Goal: Task Accomplishment & Management: Use online tool/utility

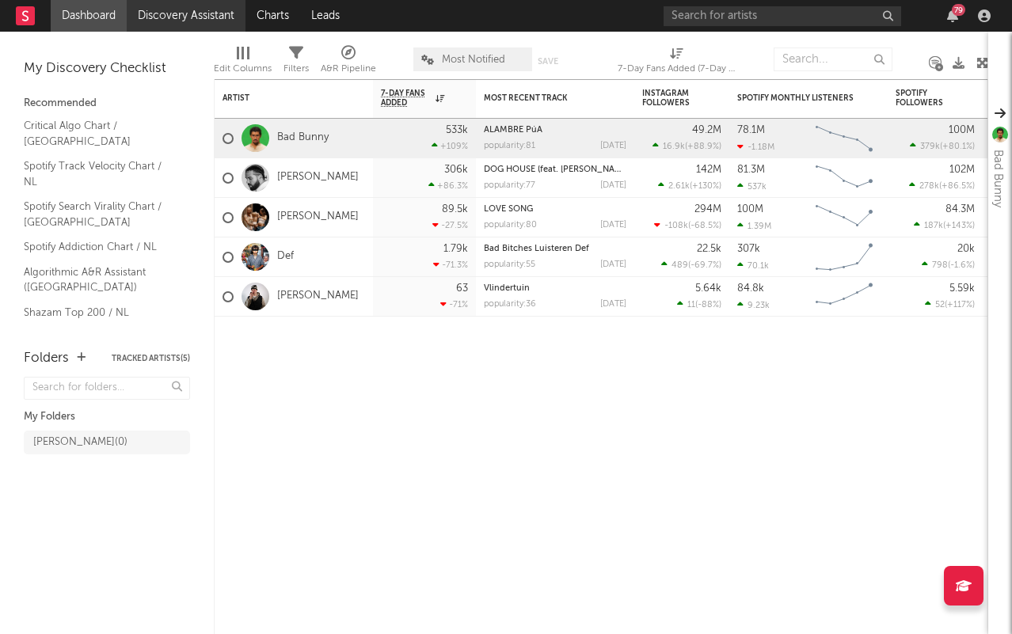
click at [168, 10] on link "Discovery Assistant" at bounding box center [186, 16] width 119 height 32
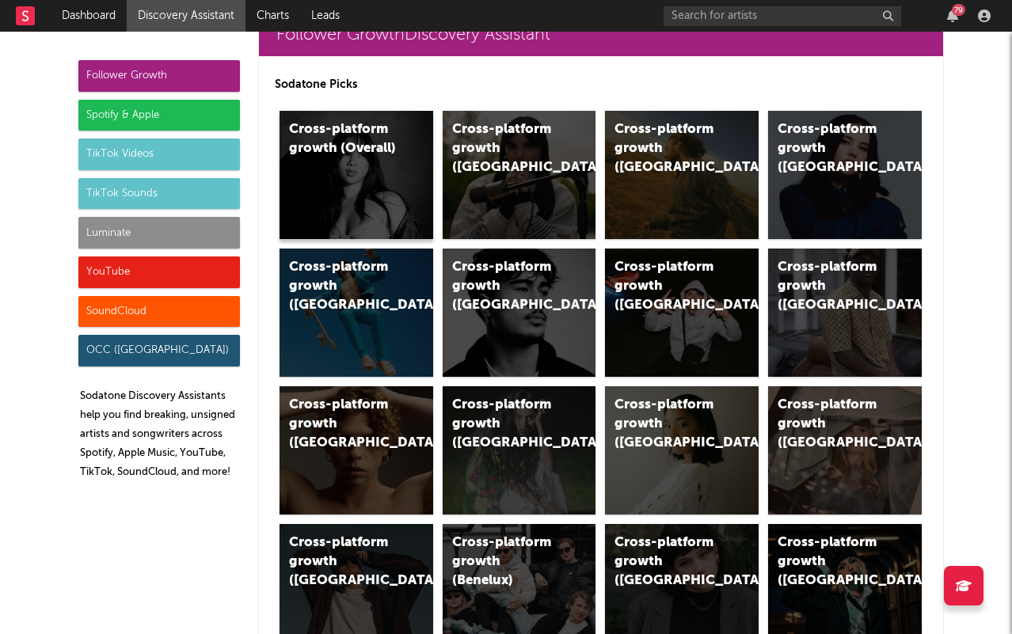
scroll to position [64, 0]
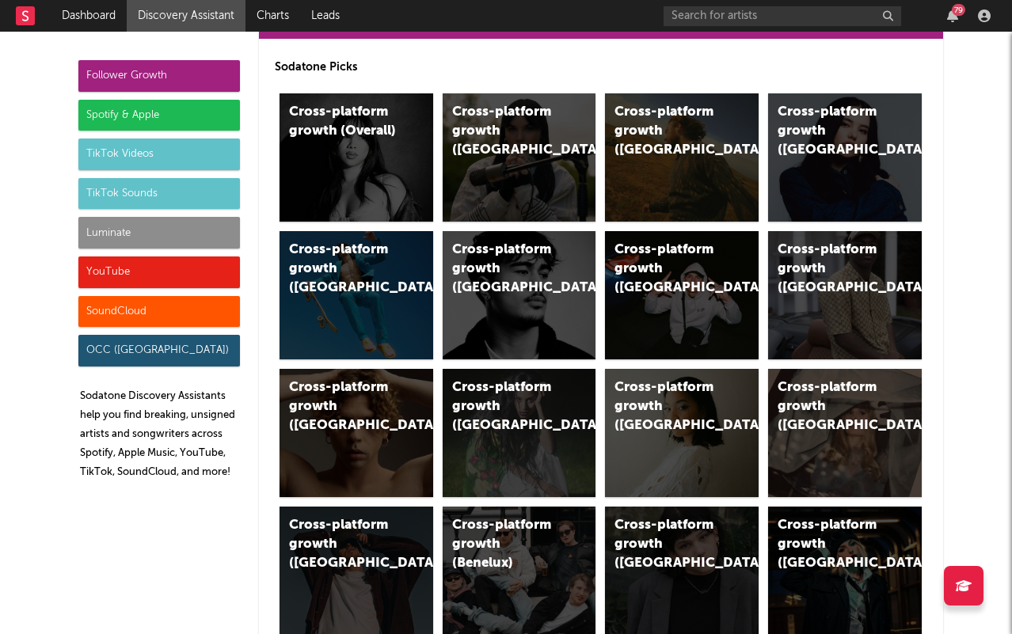
click at [120, 144] on div "TikTok Videos" at bounding box center [159, 155] width 162 height 32
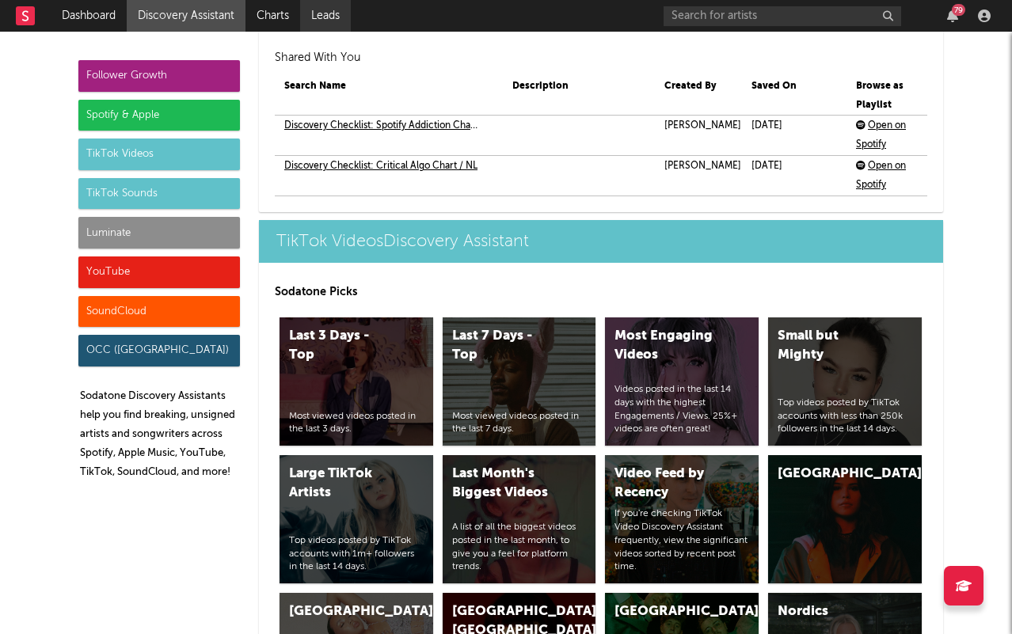
scroll to position [3784, 0]
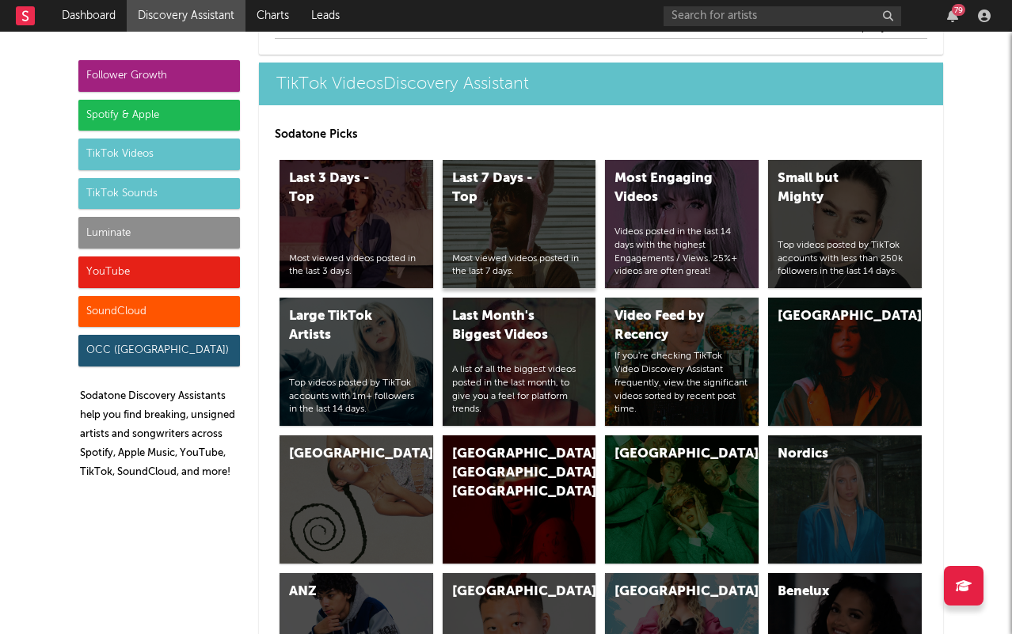
click at [486, 196] on div "Last 7 Days - Top" at bounding box center [506, 188] width 108 height 38
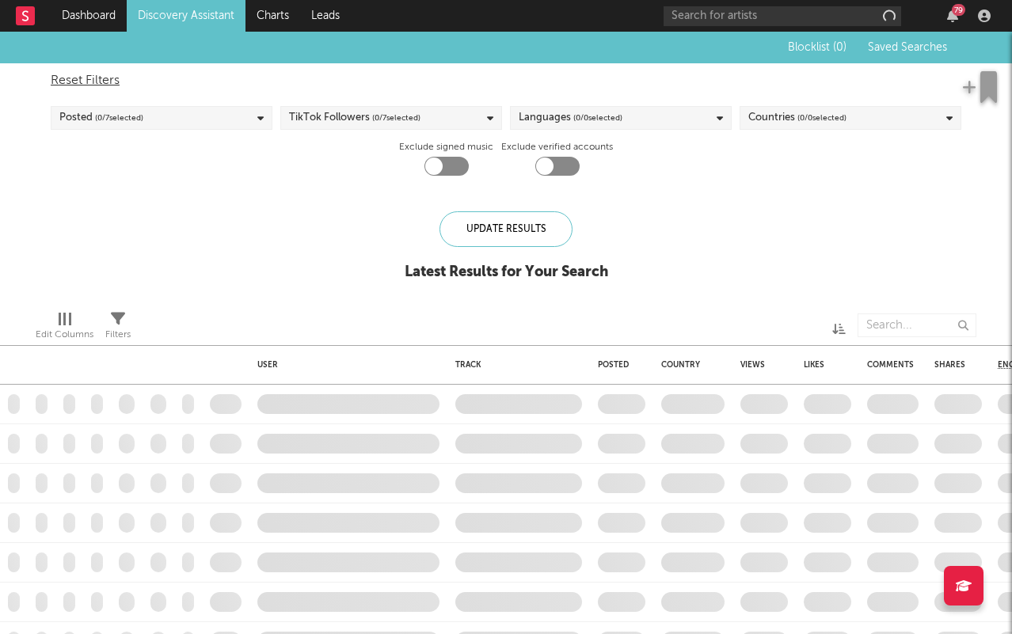
checkbox input "true"
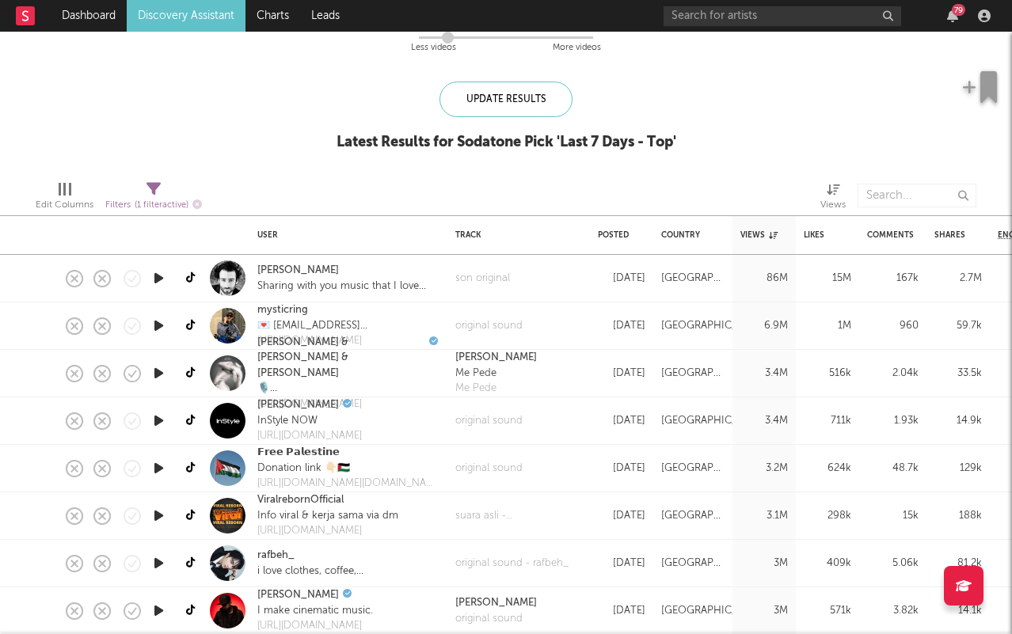
click at [152, 5] on link "Discovery Assistant" at bounding box center [186, 16] width 119 height 32
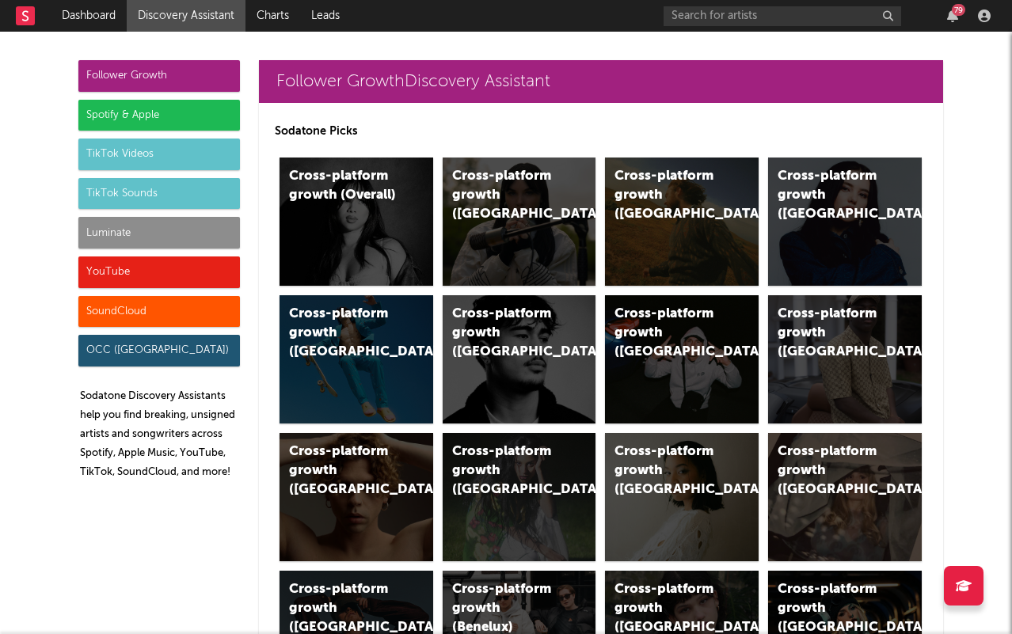
drag, startPoint x: 118, startPoint y: 169, endPoint x: -82, endPoint y: 410, distance: 312.7
click at [0, 410] on html "Dashboard Discovery Assistant Charts Leads 79 Notifications Settings Mark all a…" at bounding box center [506, 317] width 1012 height 634
click at [165, 165] on div "TikTok Videos" at bounding box center [159, 155] width 162 height 32
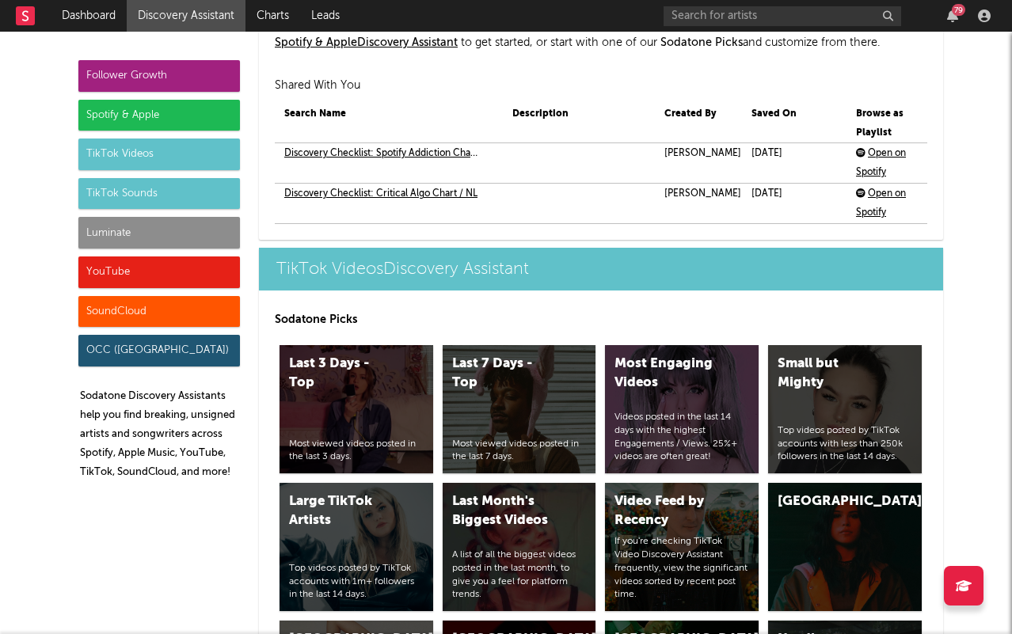
scroll to position [3784, 0]
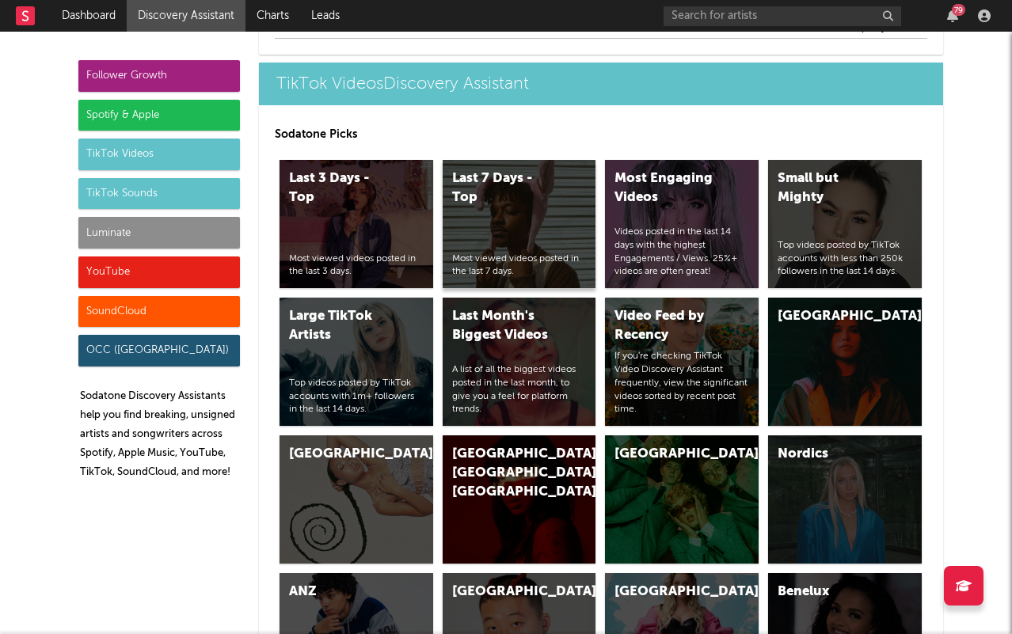
click at [493, 216] on div "Last 7 Days - Top Most viewed videos posted in the last 7 days." at bounding box center [520, 224] width 154 height 128
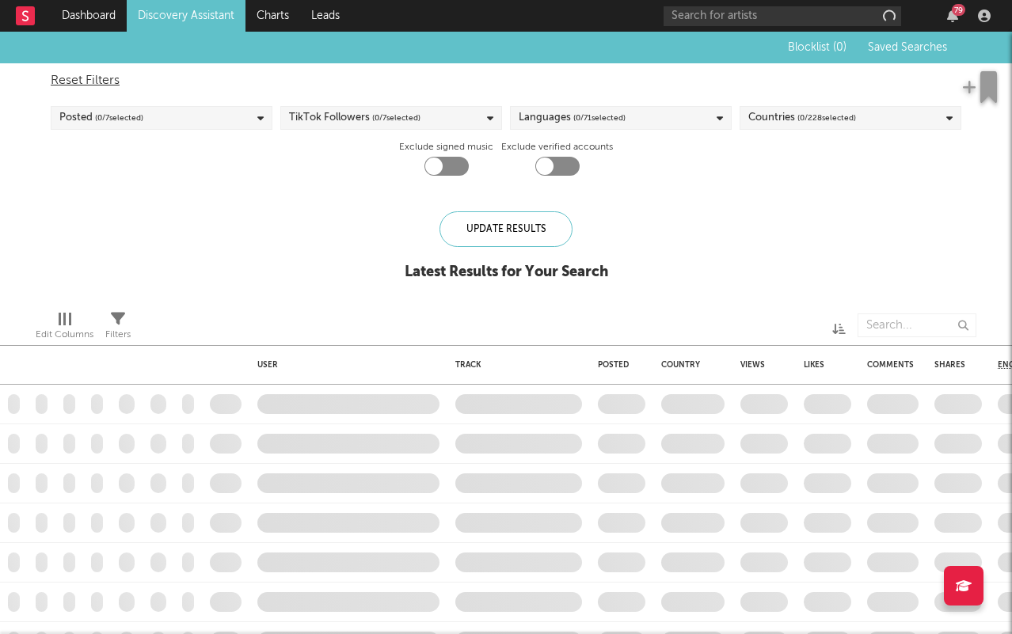
checkbox input "true"
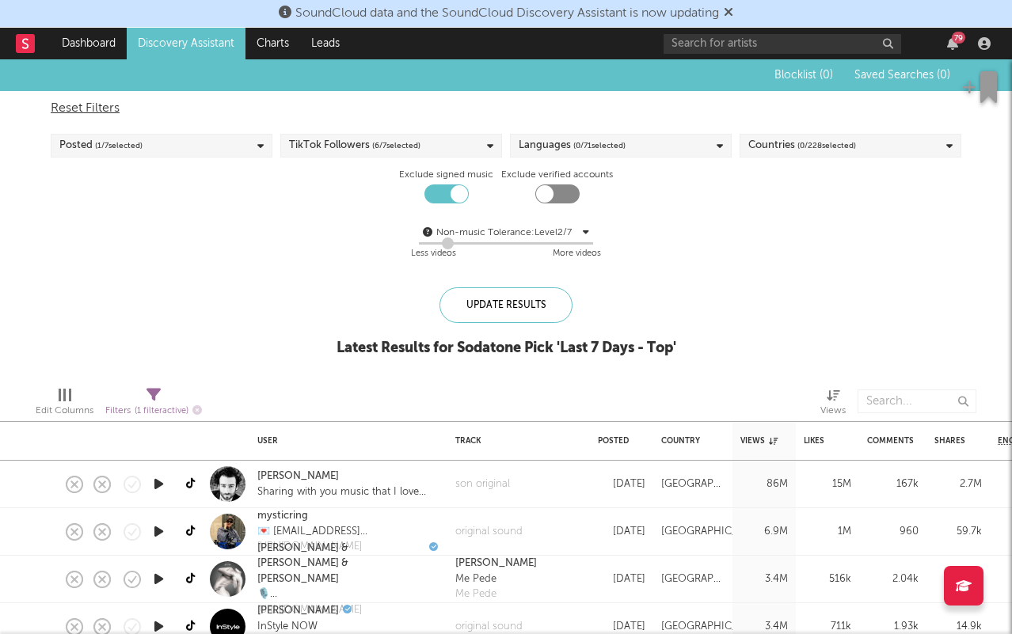
click at [818, 127] on div "Reset Filters Posted ( 1 / 7 selected) TikTok Followers ( 6 / 7 selected) Langu…" at bounding box center [506, 181] width 927 height 181
click at [761, 143] on div "Countries ( 0 / 228 selected)" at bounding box center [802, 145] width 108 height 19
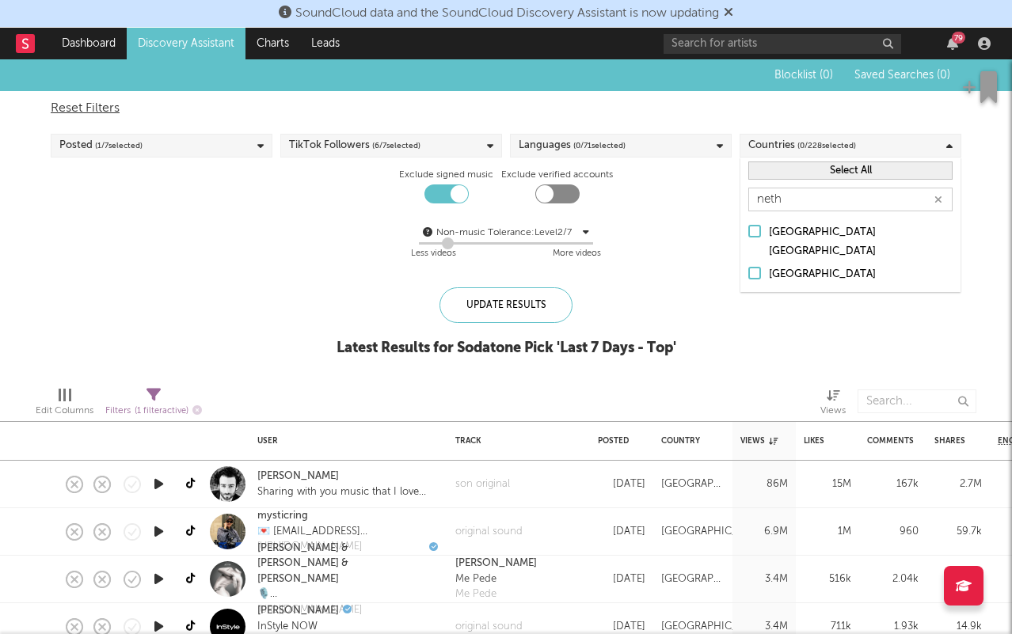
type input "neth"
click at [791, 265] on div "[GEOGRAPHIC_DATA]" at bounding box center [861, 274] width 184 height 19
click at [748, 265] on input "[GEOGRAPHIC_DATA]" at bounding box center [748, 274] width 0 height 19
click at [720, 202] on div "Reset Filters Posted ( 1 / 7 selected) TikTok Followers ( 6 / 7 selected) Langu…" at bounding box center [506, 181] width 927 height 181
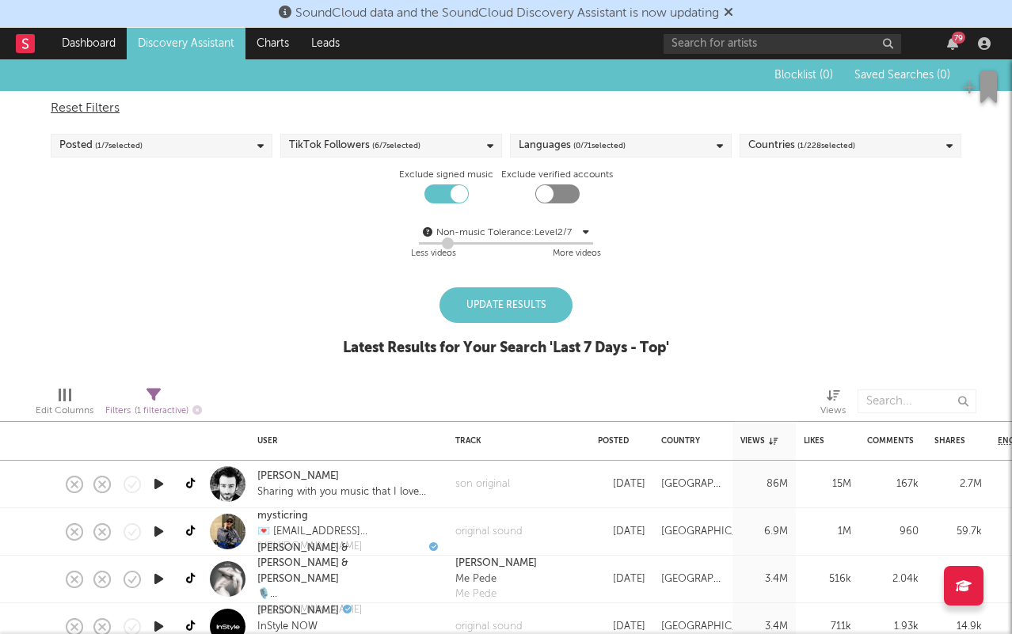
click at [658, 128] on div "Reset Filters Posted ( 1 / 7 selected) TikTok Followers ( 6 / 7 selected) Langu…" at bounding box center [506, 181] width 927 height 181
click at [642, 139] on div "Languages ( 0 / 71 selected)" at bounding box center [621, 146] width 222 height 24
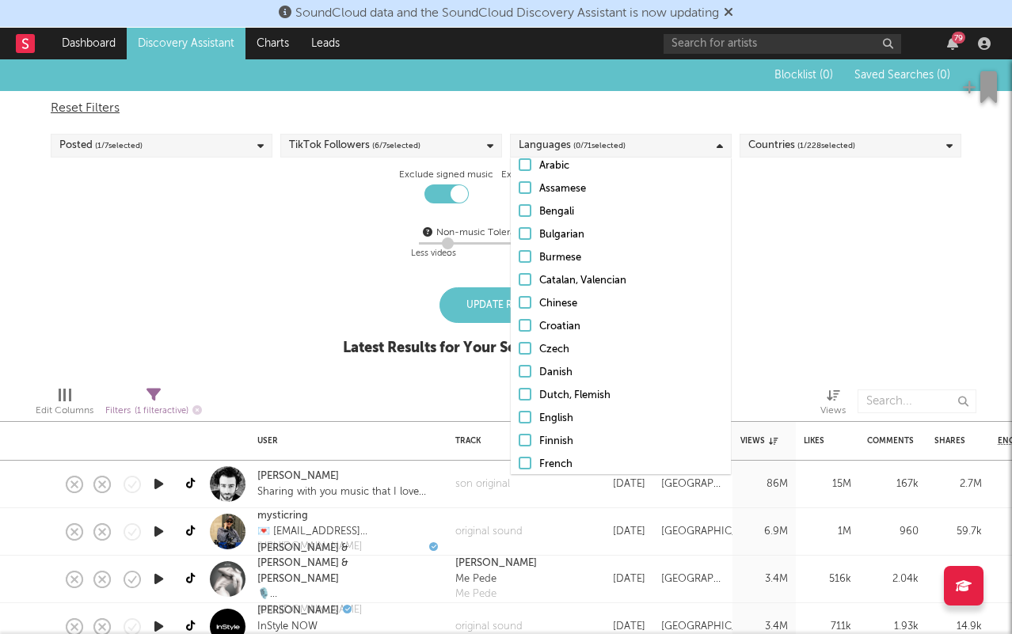
scroll to position [107, 0]
click at [567, 386] on div "Dutch, Flemish" at bounding box center [631, 392] width 184 height 19
click at [519, 386] on input "Dutch, Flemish" at bounding box center [519, 392] width 0 height 19
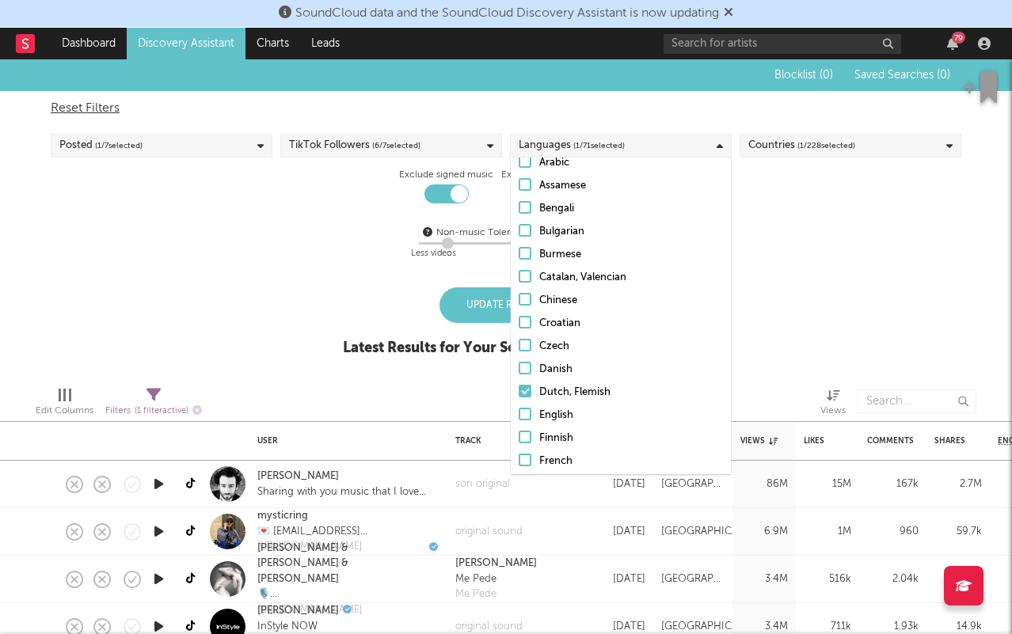
click at [807, 328] on div "Blocklist ( 0 ) Saved Searches ( 0 ) Reset Filters Posted ( 1 / 7 selected) Tik…" at bounding box center [506, 216] width 1012 height 314
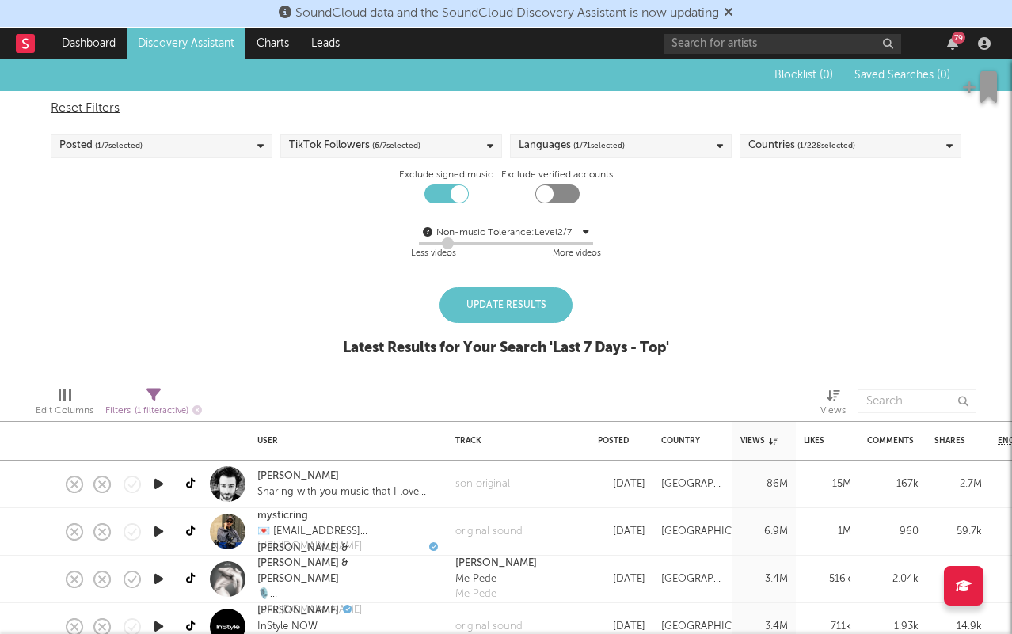
click at [418, 138] on span "( 6 / 7 selected)" at bounding box center [396, 145] width 48 height 19
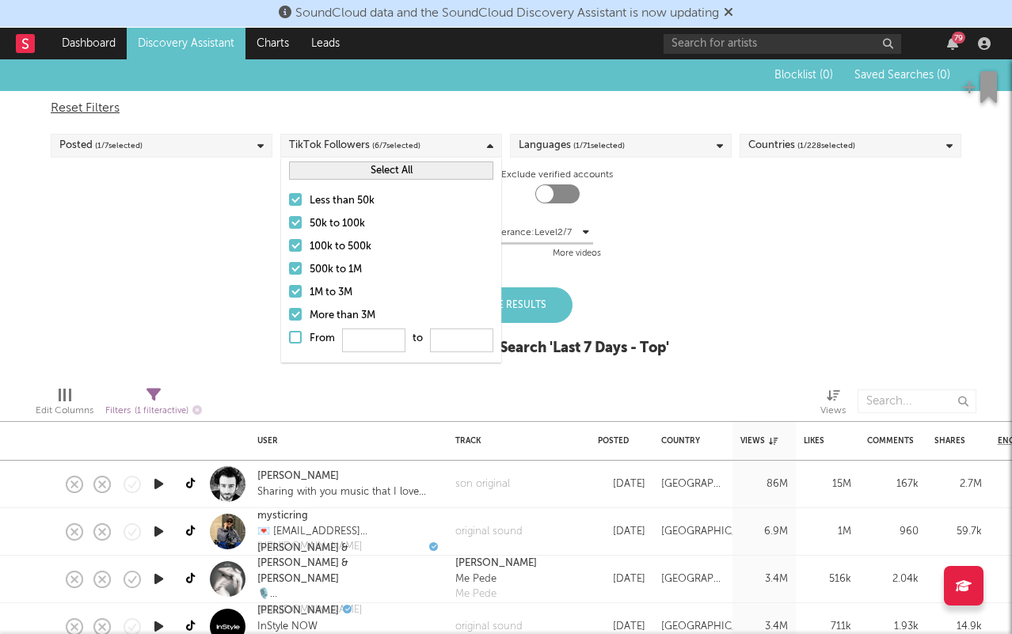
click at [137, 140] on span "( 1 / 7 selected)" at bounding box center [119, 145] width 48 height 19
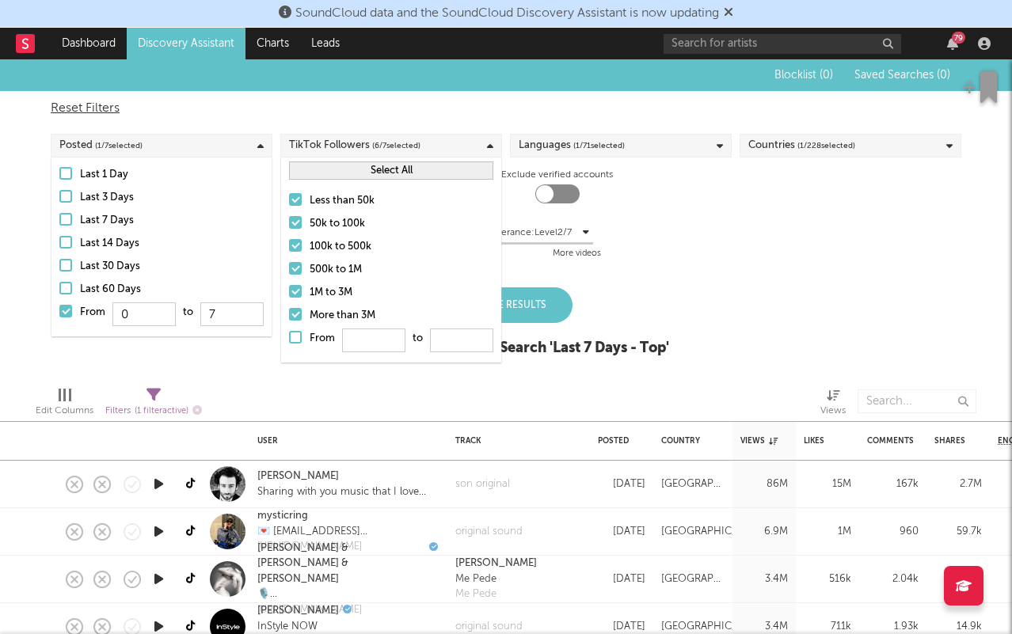
click at [524, 70] on div at bounding box center [407, 75] width 691 height 32
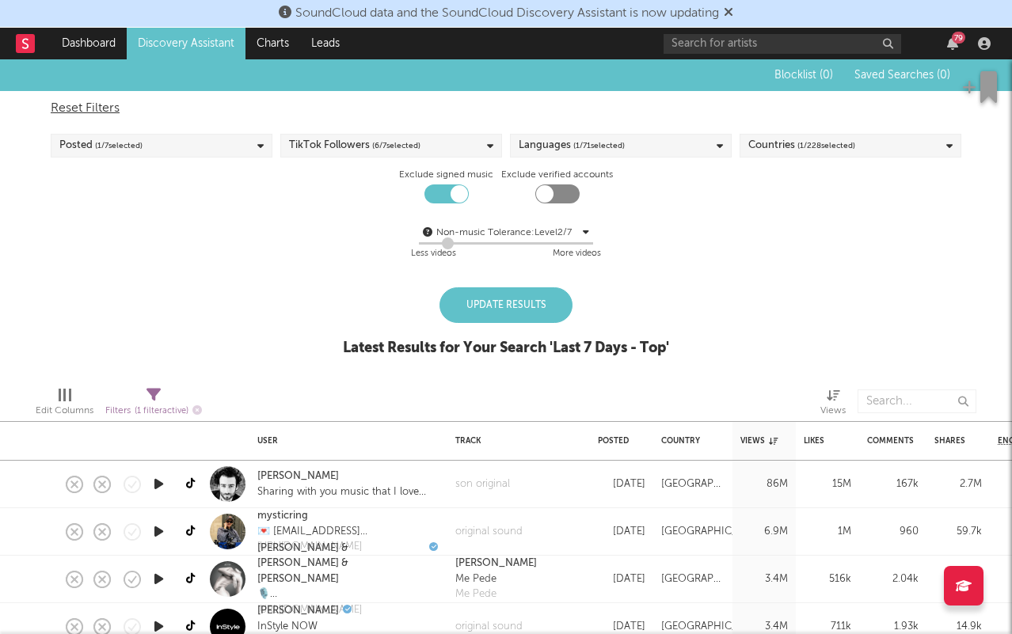
click at [517, 313] on div "Update Results" at bounding box center [506, 305] width 133 height 36
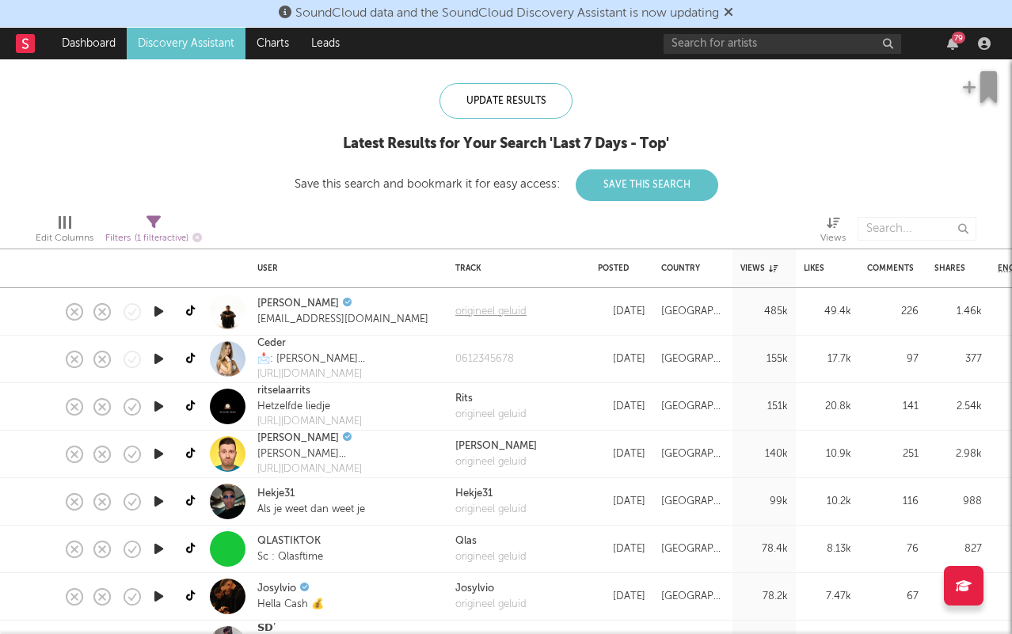
click at [482, 310] on div "origineel geluid" at bounding box center [490, 312] width 71 height 16
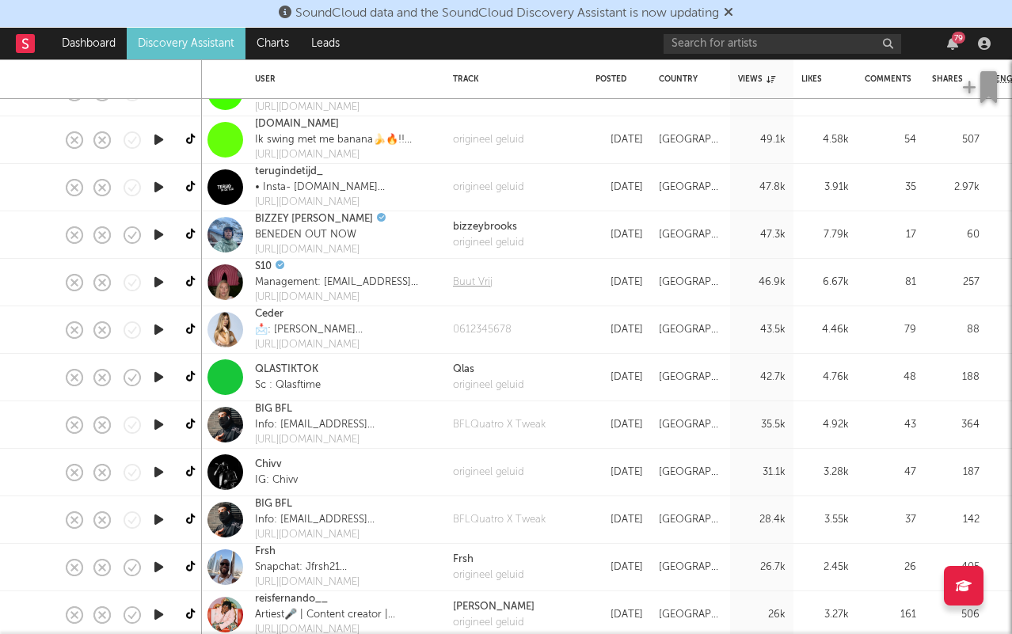
click at [464, 278] on div "Buut Vrij" at bounding box center [473, 283] width 40 height 16
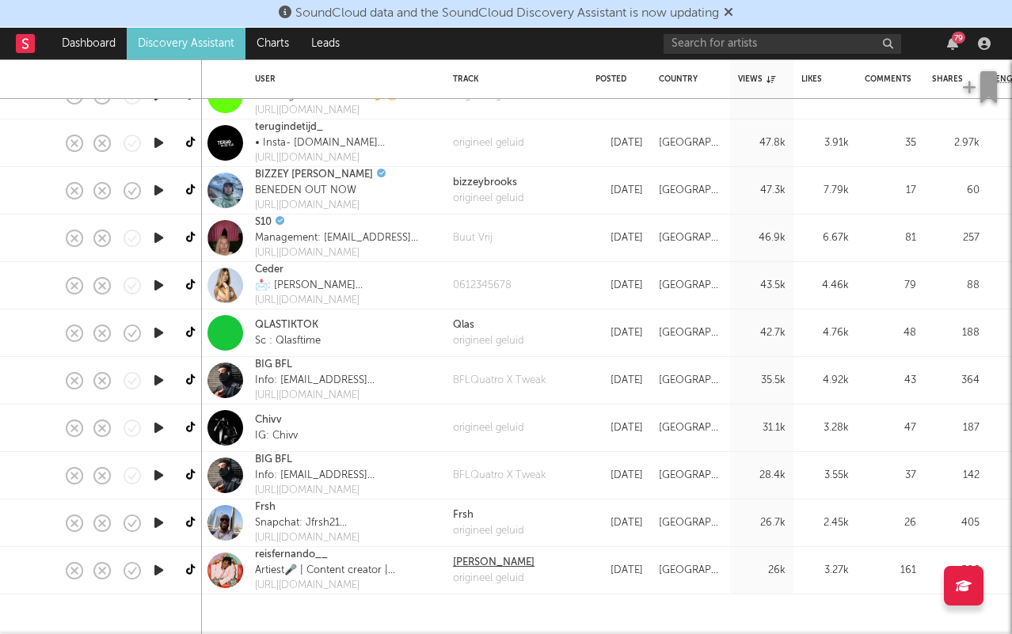
click at [468, 563] on div "[PERSON_NAME]" at bounding box center [494, 563] width 82 height 16
click at [476, 577] on div "origineel geluid" at bounding box center [494, 579] width 82 height 16
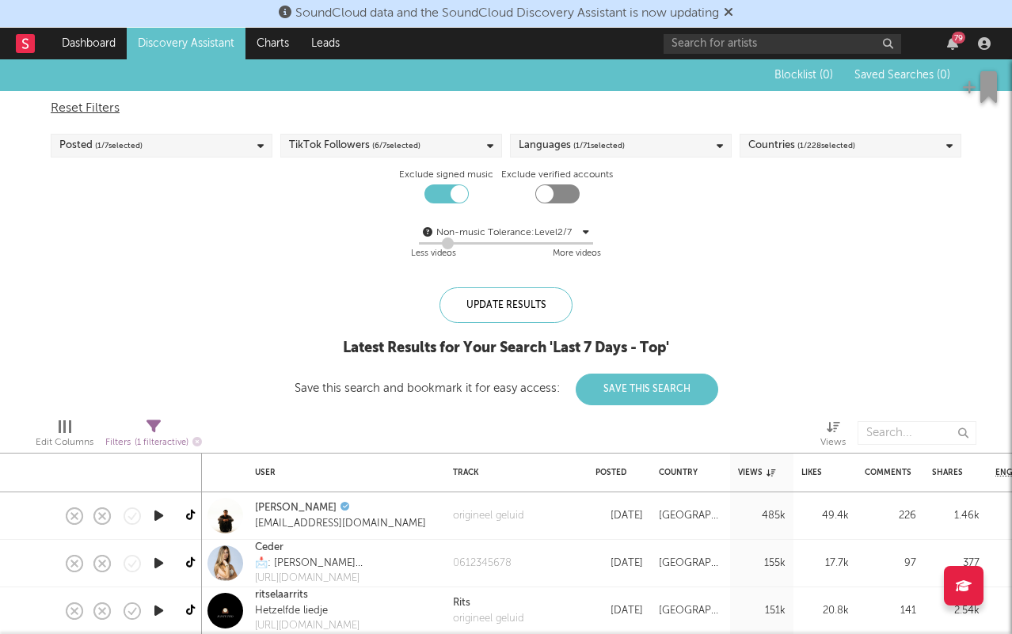
click at [394, 141] on span "( 6 / 7 selected)" at bounding box center [396, 145] width 48 height 19
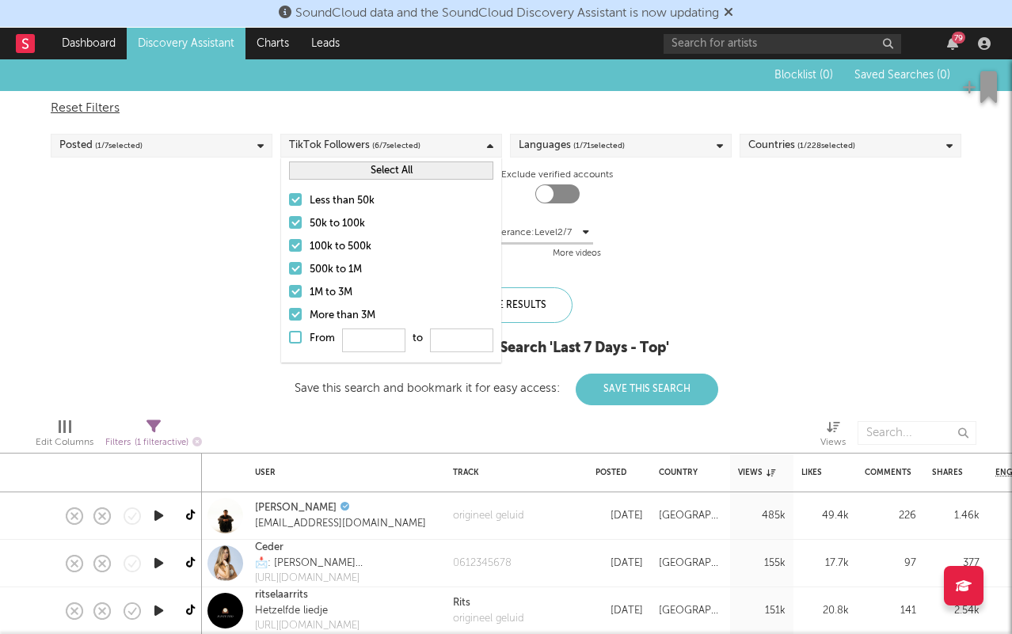
click at [307, 314] on label "More than 3M" at bounding box center [391, 315] width 204 height 19
click at [289, 314] on input "More than 3M" at bounding box center [289, 315] width 0 height 19
click at [307, 296] on label "1M to 3M" at bounding box center [391, 293] width 204 height 19
click at [289, 296] on input "1M to 3M" at bounding box center [289, 293] width 0 height 19
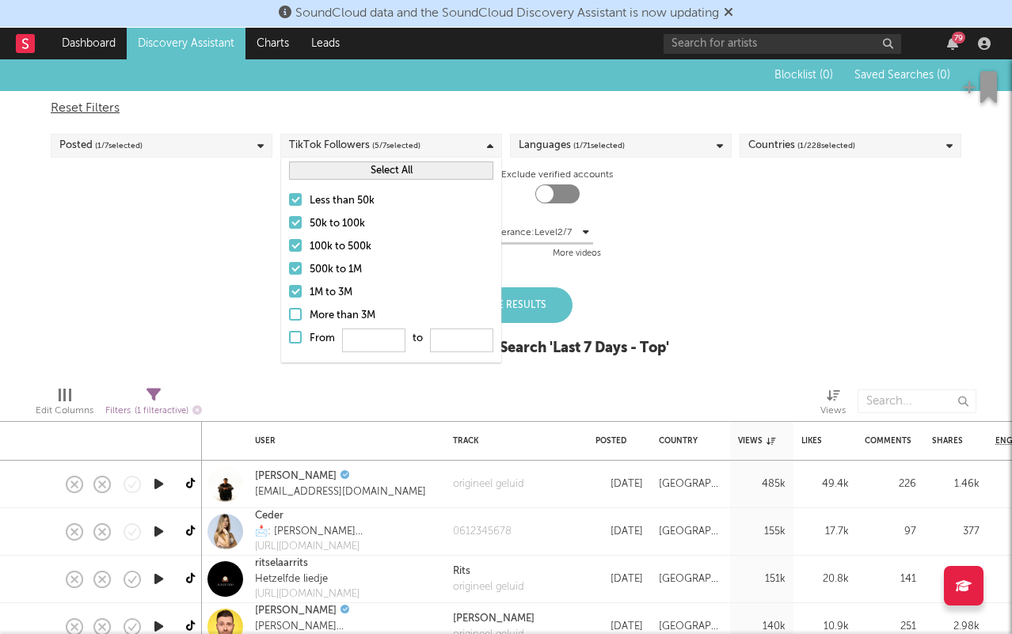
click at [307, 296] on label "1M to 3M" at bounding box center [391, 293] width 204 height 19
click at [289, 296] on input "1M to 3M" at bounding box center [289, 293] width 0 height 19
click at [310, 263] on div "500k to 1M" at bounding box center [402, 270] width 184 height 19
click at [289, 263] on input "500k to 1M" at bounding box center [289, 270] width 0 height 19
click at [314, 235] on div "Less than 50k 50k to 100k 100k to 500k 500k to 1M 1M to 3M More than 3M From to" at bounding box center [391, 273] width 220 height 179
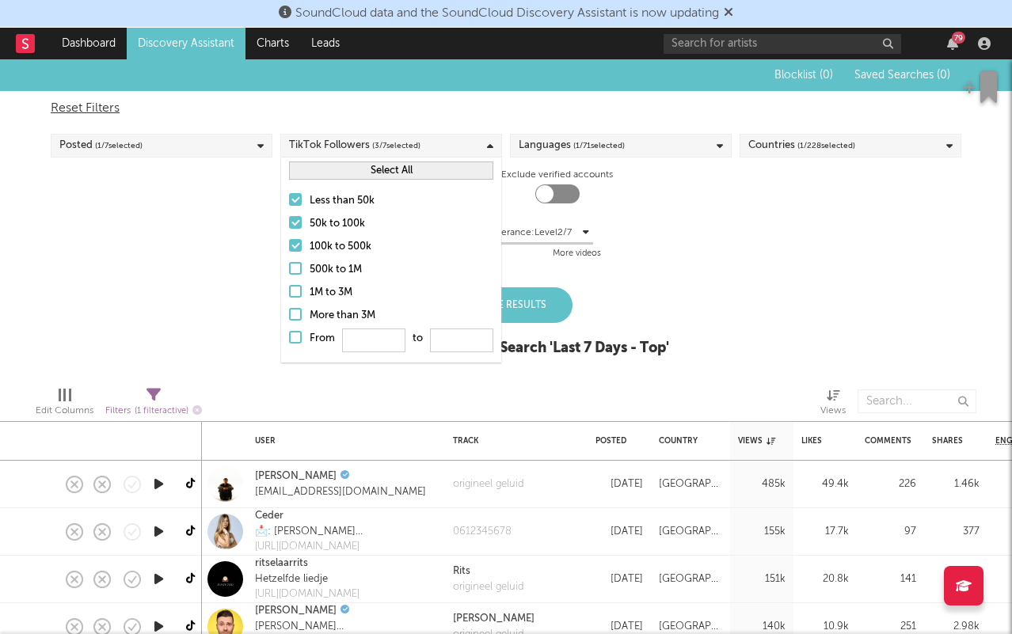
click at [314, 230] on div "50k to 100k" at bounding box center [402, 224] width 184 height 19
click at [289, 230] on input "50k to 100k" at bounding box center [289, 224] width 0 height 19
click at [310, 261] on div "500k to 1M" at bounding box center [402, 270] width 184 height 19
click at [289, 261] on input "500k to 1M" at bounding box center [289, 270] width 0 height 19
click at [322, 253] on div "100k to 500k" at bounding box center [402, 247] width 184 height 19
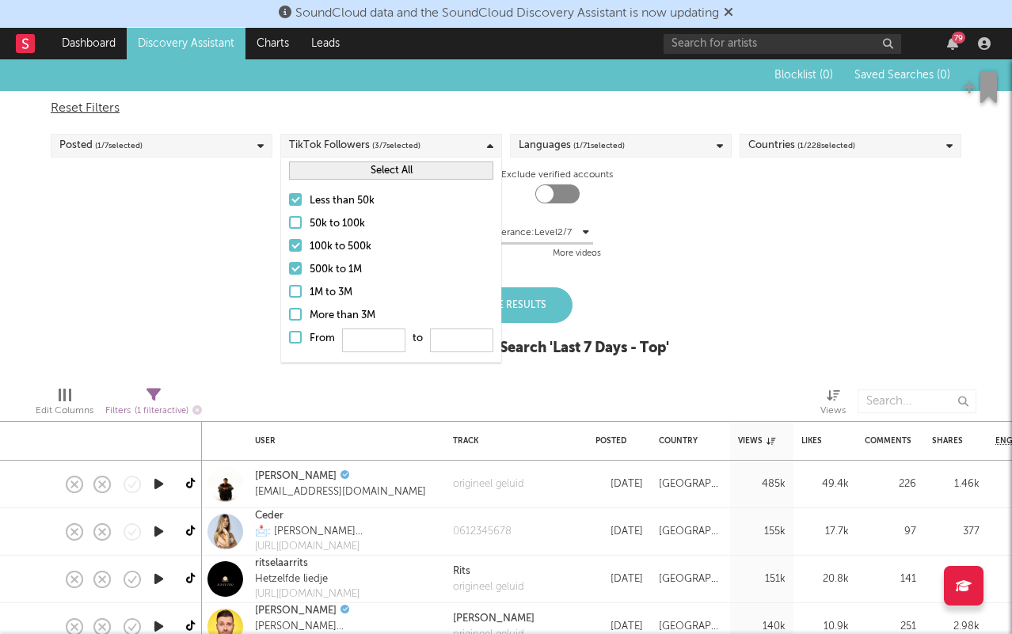
click at [289, 253] on input "100k to 500k" at bounding box center [289, 247] width 0 height 19
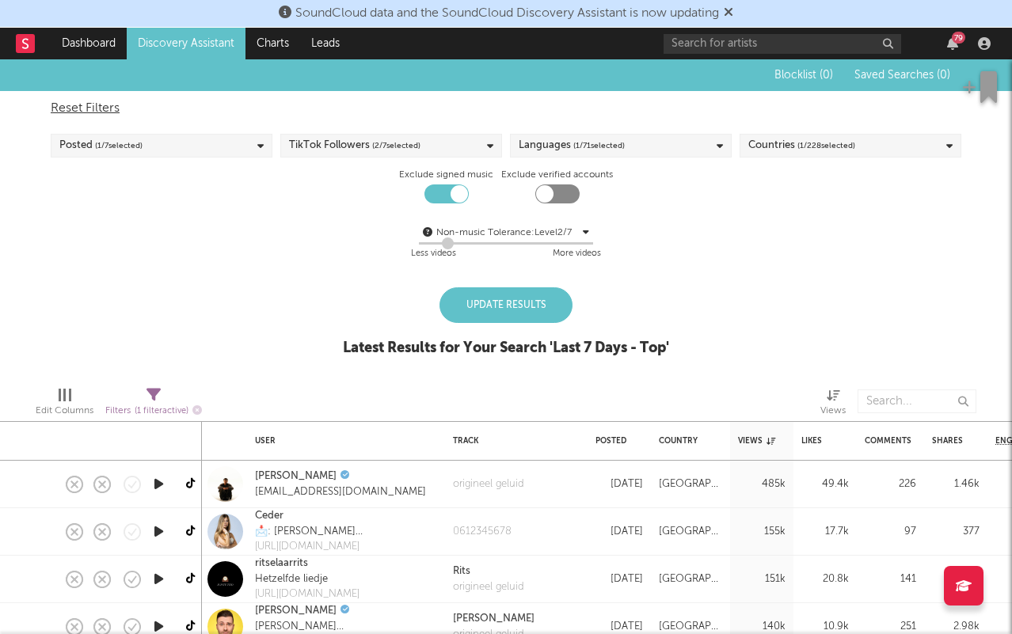
click at [550, 242] on div at bounding box center [506, 243] width 174 height 2
click at [515, 295] on div "Update Results" at bounding box center [506, 305] width 133 height 36
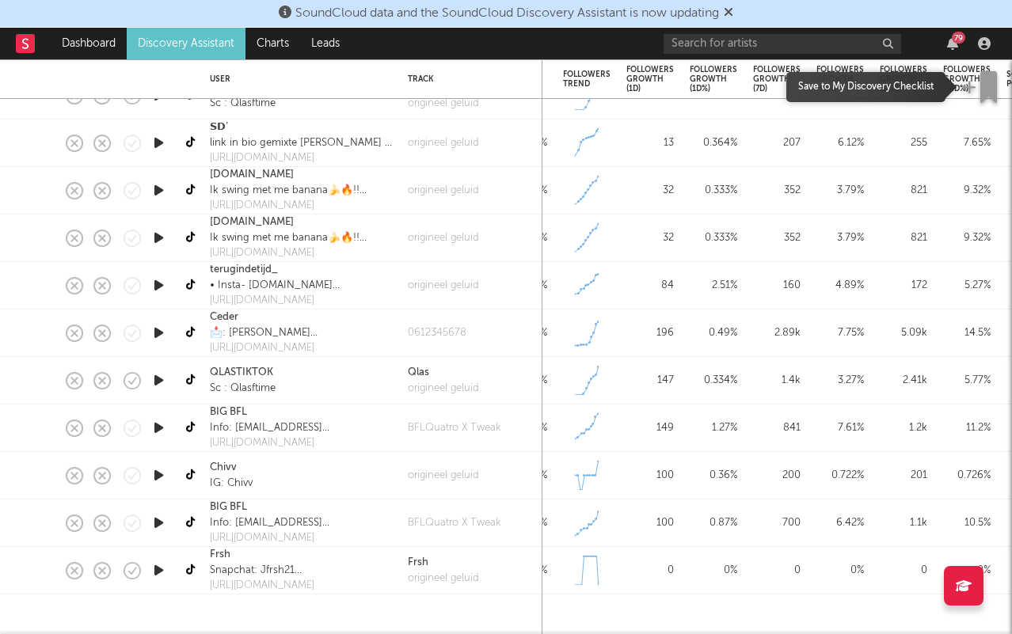
click at [981, 89] on icon "button" at bounding box center [988, 87] width 17 height 32
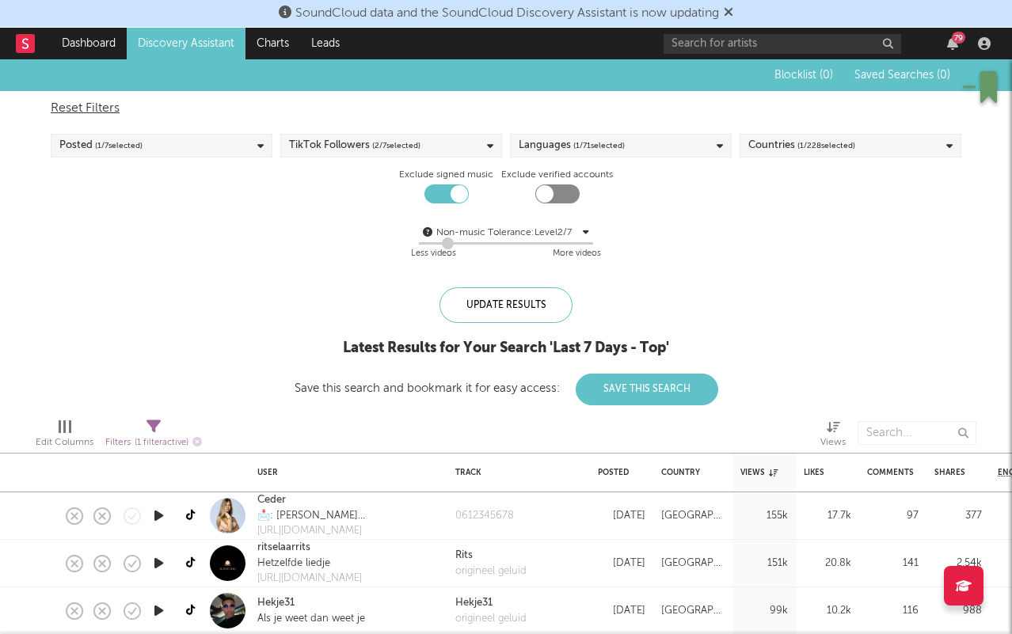
click at [899, 64] on div "Blocklist ( 0 ) Saved Searches ( 0 )" at bounding box center [851, 75] width 198 height 32
click at [889, 70] on span "Saved Searches ( 0 )" at bounding box center [903, 75] width 96 height 11
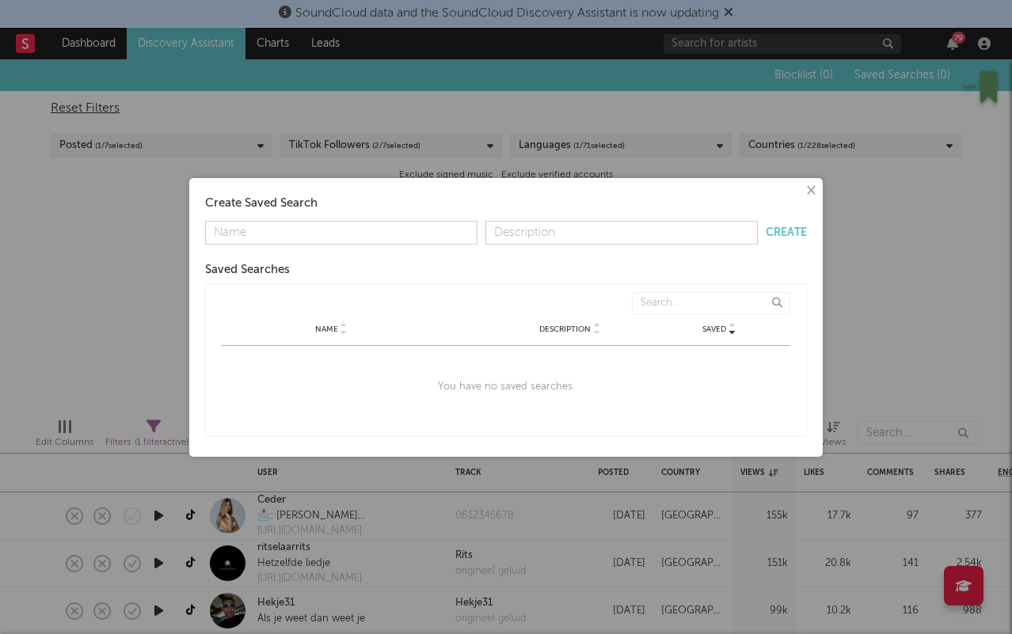
click at [792, 198] on div "Create Saved Search" at bounding box center [506, 203] width 602 height 19
click at [805, 191] on button "×" at bounding box center [809, 190] width 17 height 17
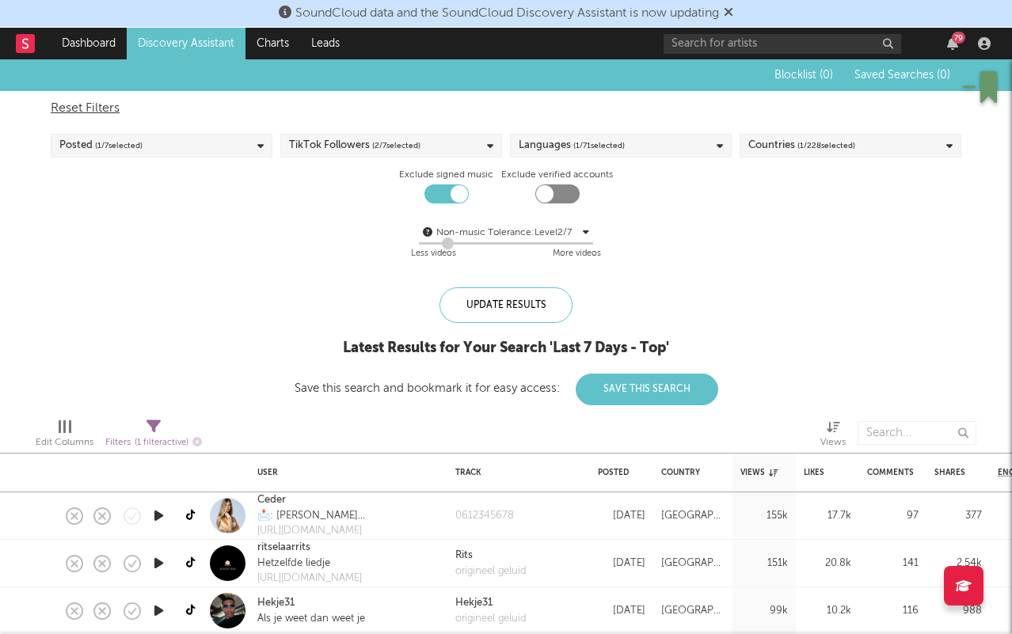
click at [592, 381] on button "Save This Search" at bounding box center [647, 390] width 143 height 32
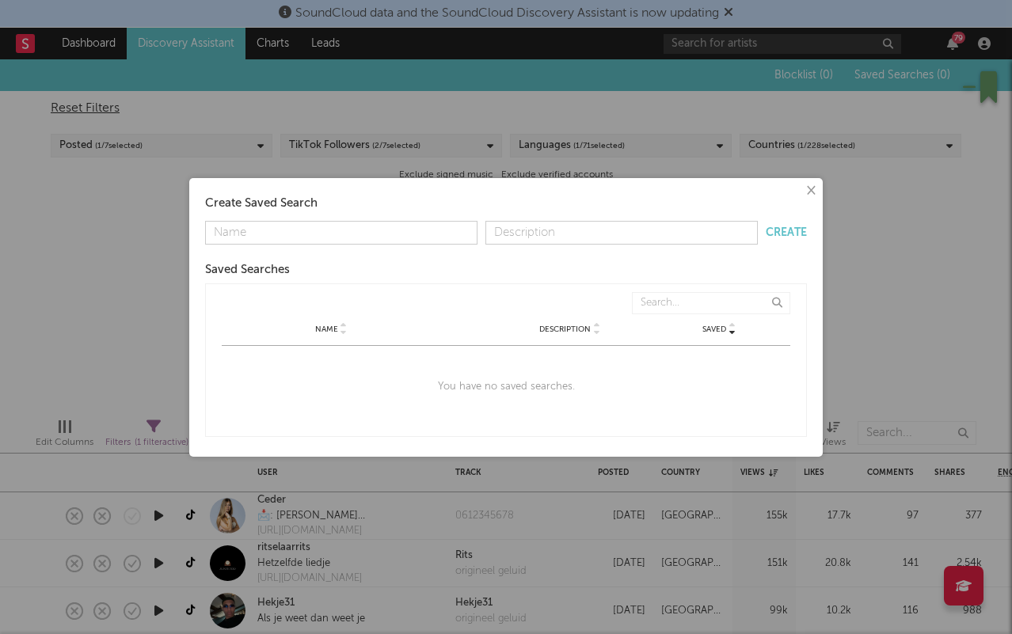
click at [360, 238] on input "text" at bounding box center [341, 233] width 272 height 24
type input "[GEOGRAPHIC_DATA]"
click at [811, 192] on button "×" at bounding box center [809, 190] width 17 height 17
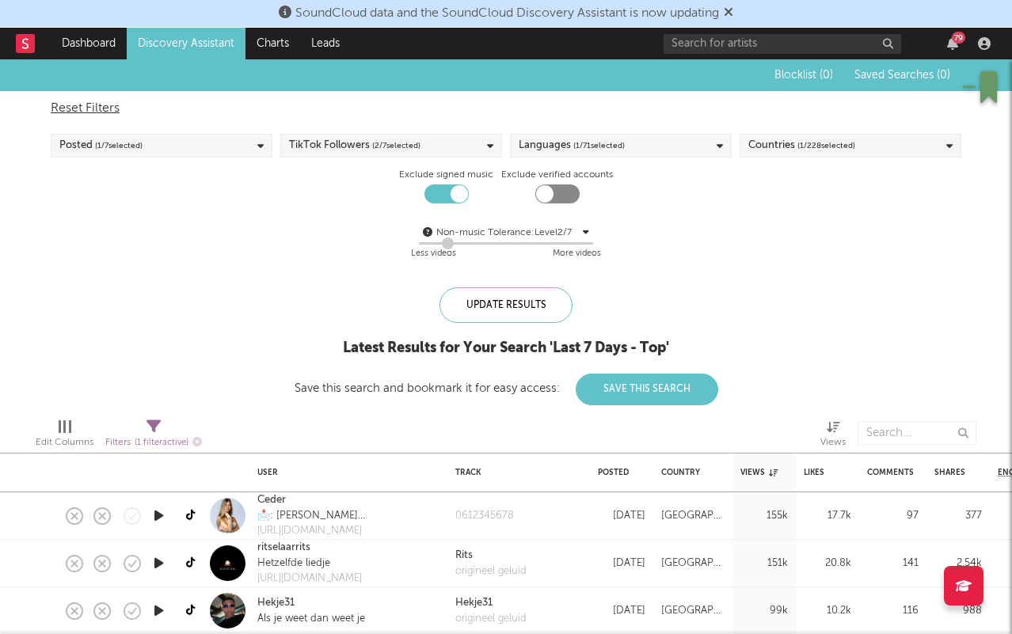
click at [217, 141] on div "Posted ( 1 / 7 selected)" at bounding box center [162, 146] width 222 height 24
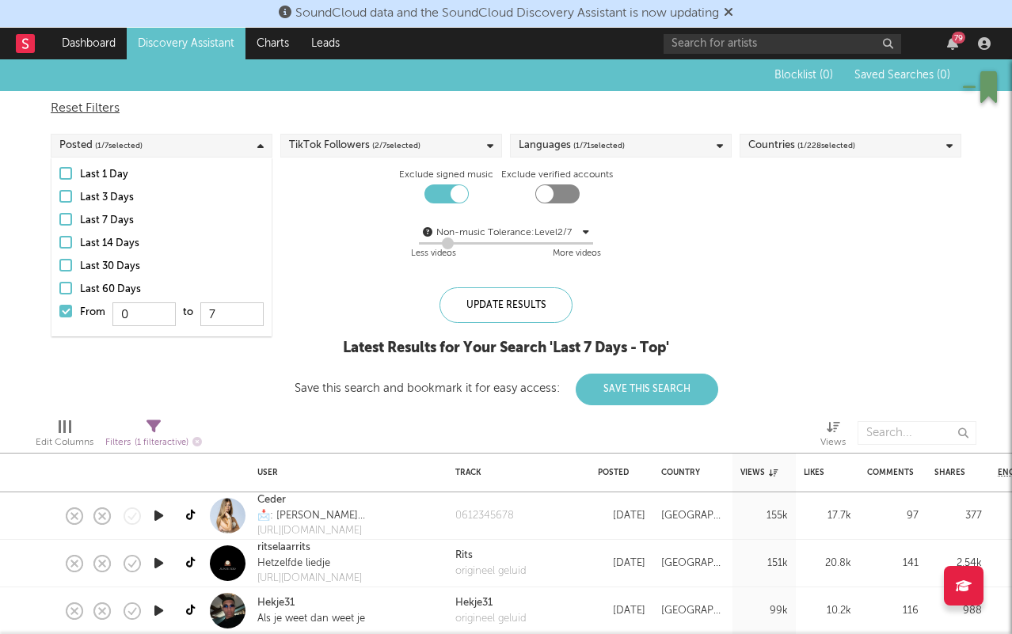
click at [81, 221] on div "Last 7 Days" at bounding box center [172, 220] width 184 height 19
click at [59, 221] on input "Last 7 Days" at bounding box center [59, 220] width 0 height 19
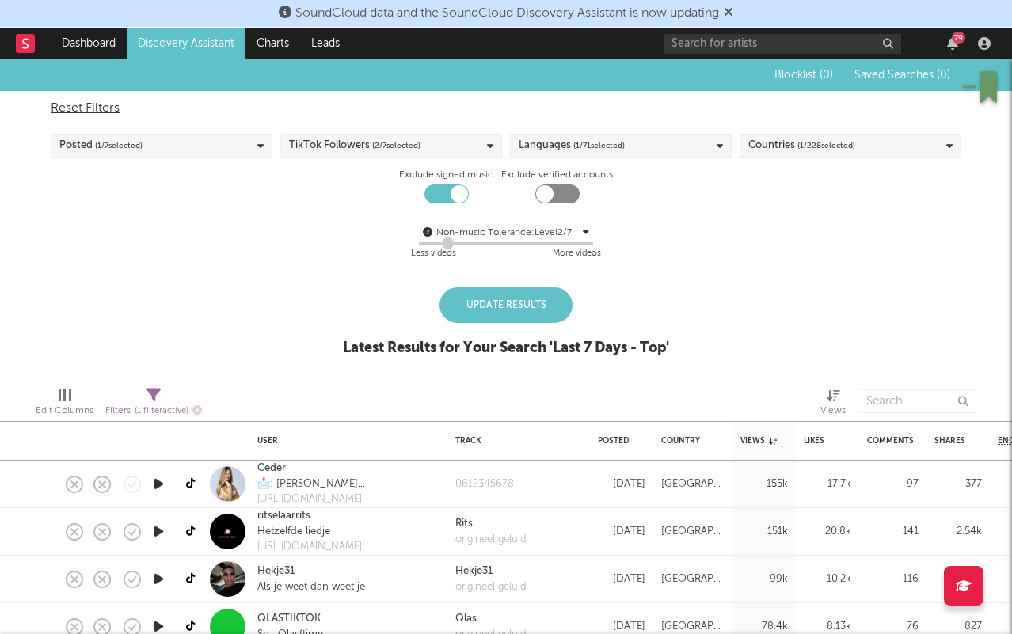
click at [350, 285] on div "Blocklist ( 0 ) Saved Searches ( 0 ) Reset Filters Posted ( 1 / 7 selected) Tik…" at bounding box center [506, 216] width 1012 height 314
click at [540, 316] on div "Update Results" at bounding box center [506, 305] width 133 height 36
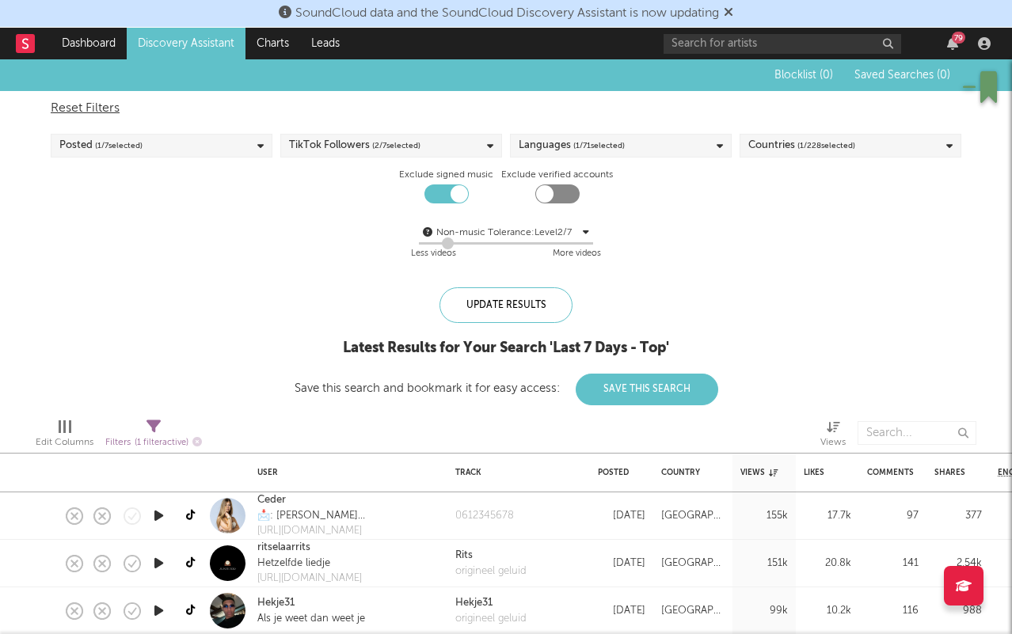
click at [629, 395] on button "Save This Search" at bounding box center [647, 390] width 143 height 32
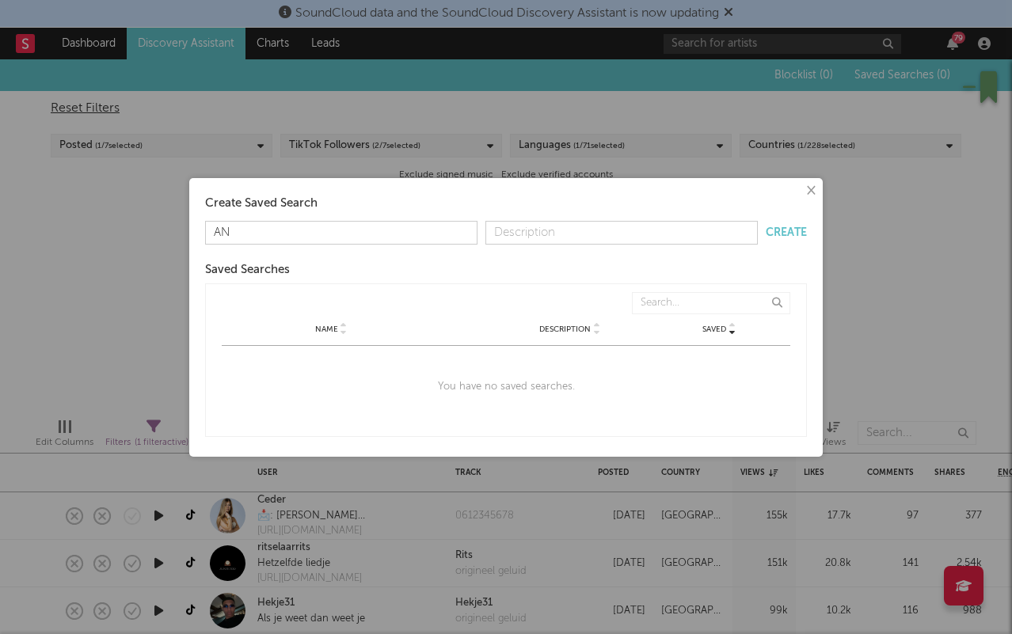
type input "A"
type input "Nederland laastste 7 dagen"
click at [791, 235] on button "Create" at bounding box center [786, 232] width 41 height 11
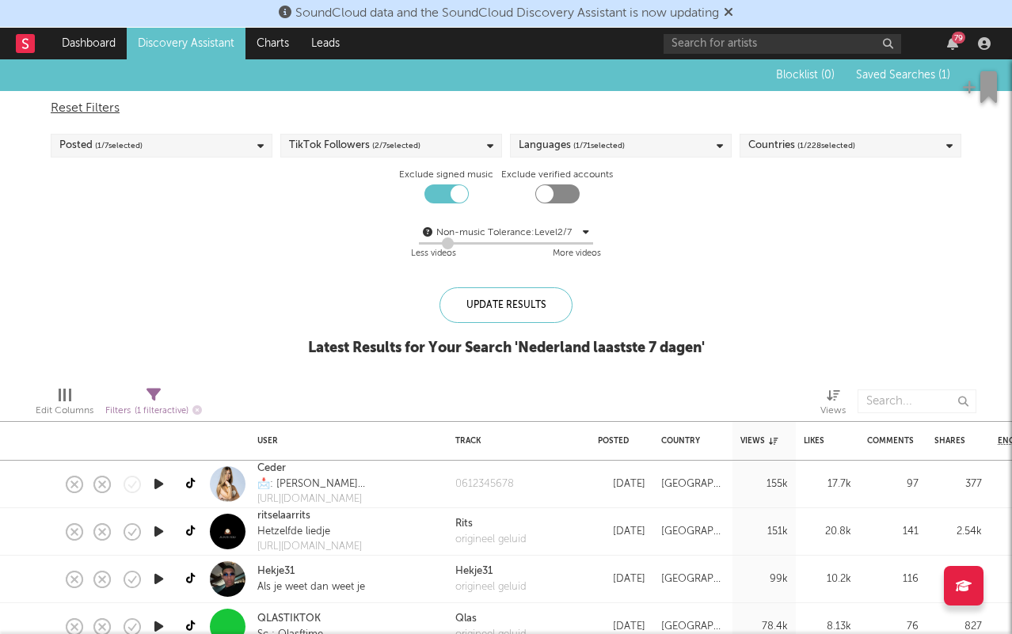
click at [158, 151] on div "Posted ( 1 / 7 selected)" at bounding box center [162, 146] width 222 height 24
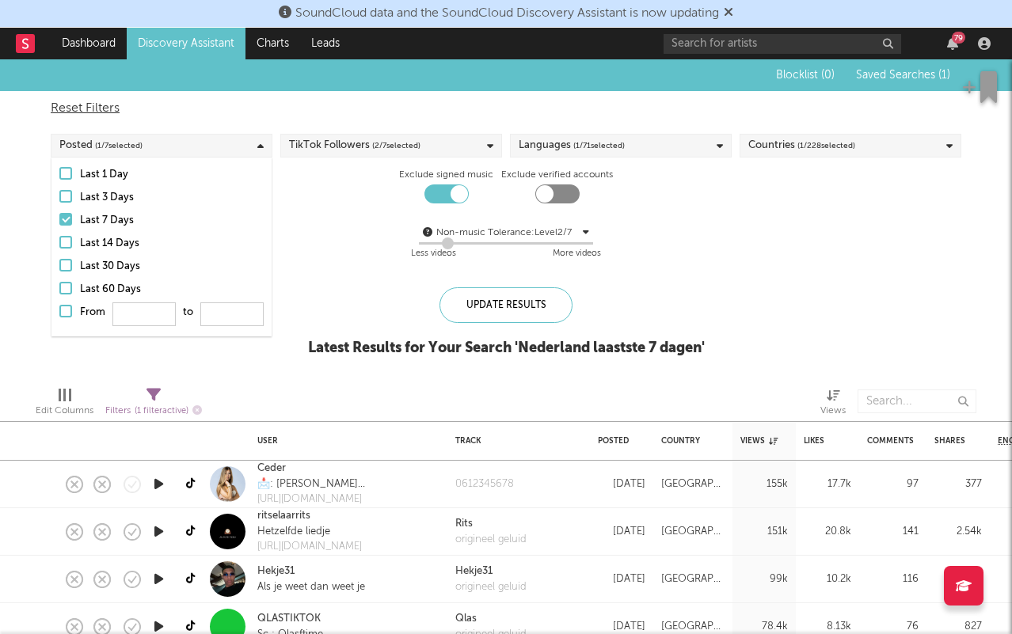
click at [360, 147] on div "TikTok Followers ( 2 / 7 selected)" at bounding box center [354, 145] width 131 height 19
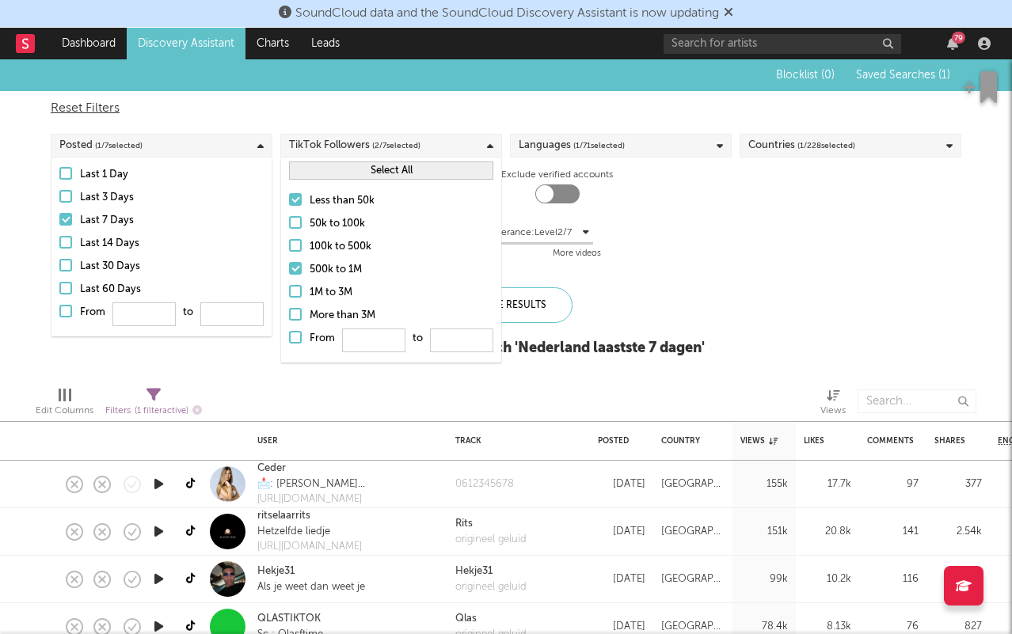
drag, startPoint x: 314, startPoint y: 260, endPoint x: 683, endPoint y: 261, distance: 369.9
click at [314, 261] on div "500k to 1M" at bounding box center [402, 270] width 184 height 19
click at [289, 261] on input "500k to 1M" at bounding box center [289, 270] width 0 height 19
click at [683, 261] on div "Non-music Tolerance: Level 2 / 7 2 Less videos More videos" at bounding box center [506, 243] width 911 height 40
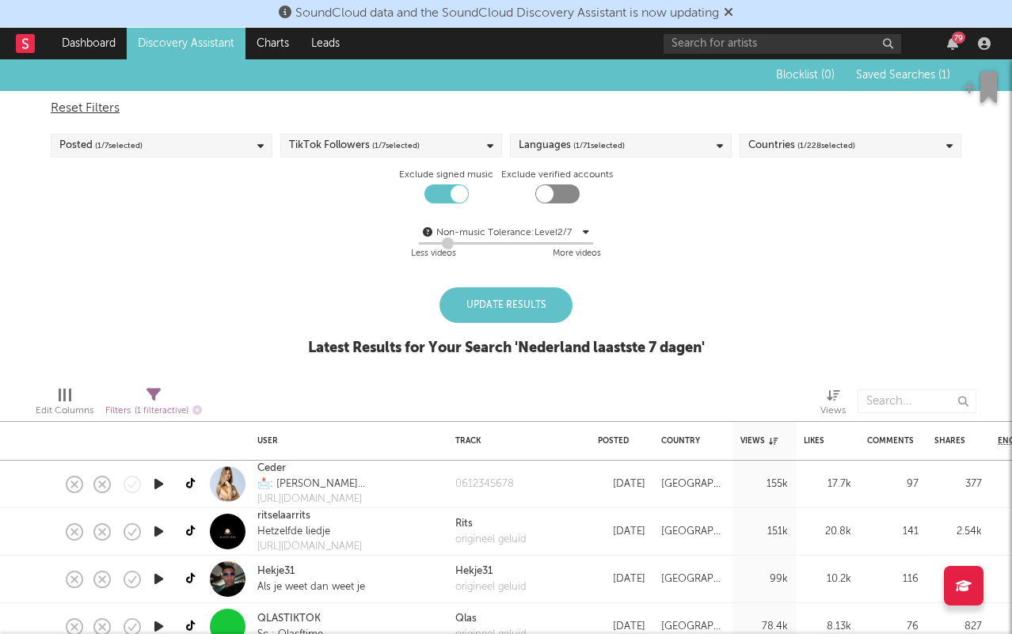
click at [535, 295] on div "Update Results" at bounding box center [506, 305] width 133 height 36
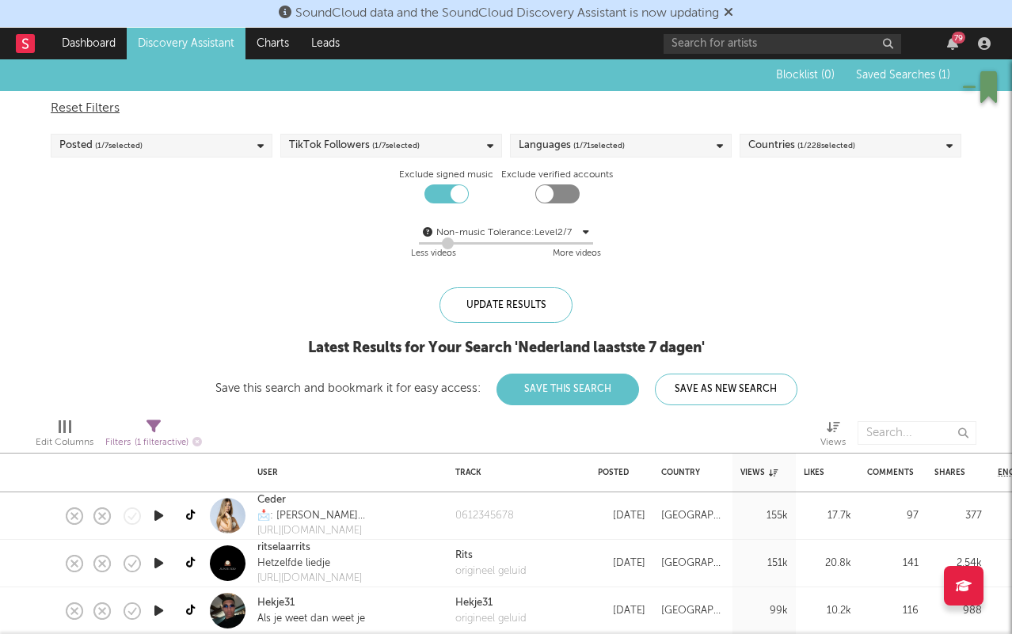
click at [579, 405] on div "Edit Columns Filters ( 1 filter active) Views" at bounding box center [506, 429] width 1012 height 48
click at [588, 384] on button "Save This Search" at bounding box center [568, 390] width 143 height 32
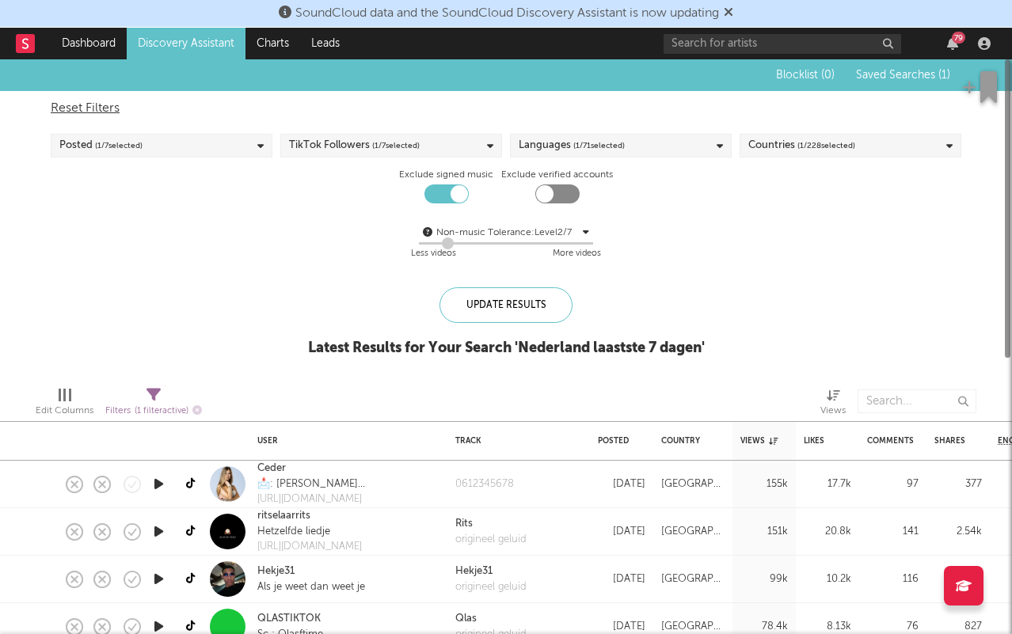
click at [792, 152] on div "Countries ( 1 / 228 selected)" at bounding box center [801, 145] width 107 height 19
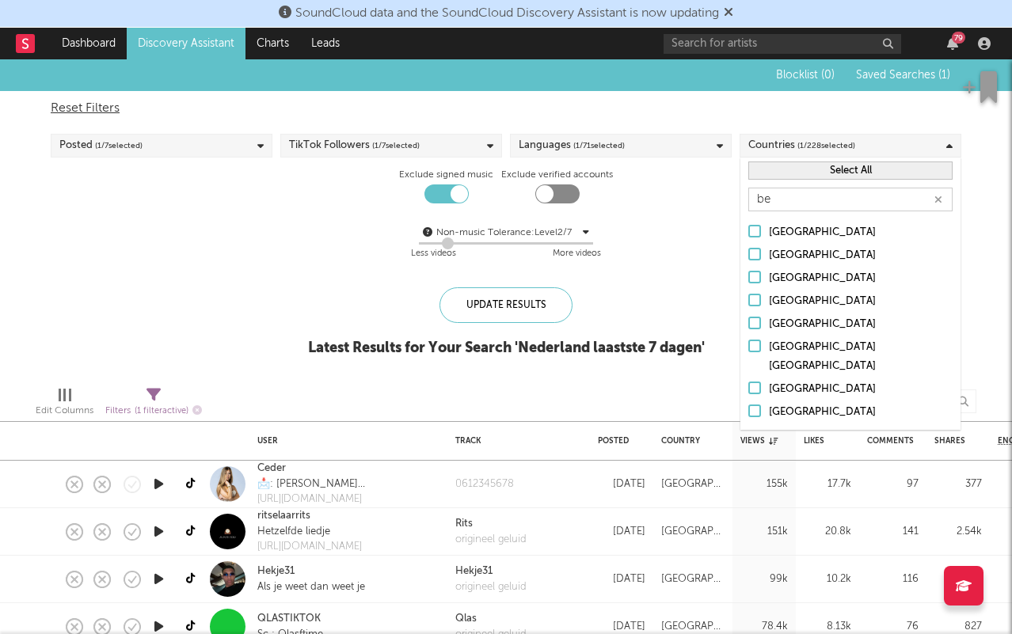
type input "bel"
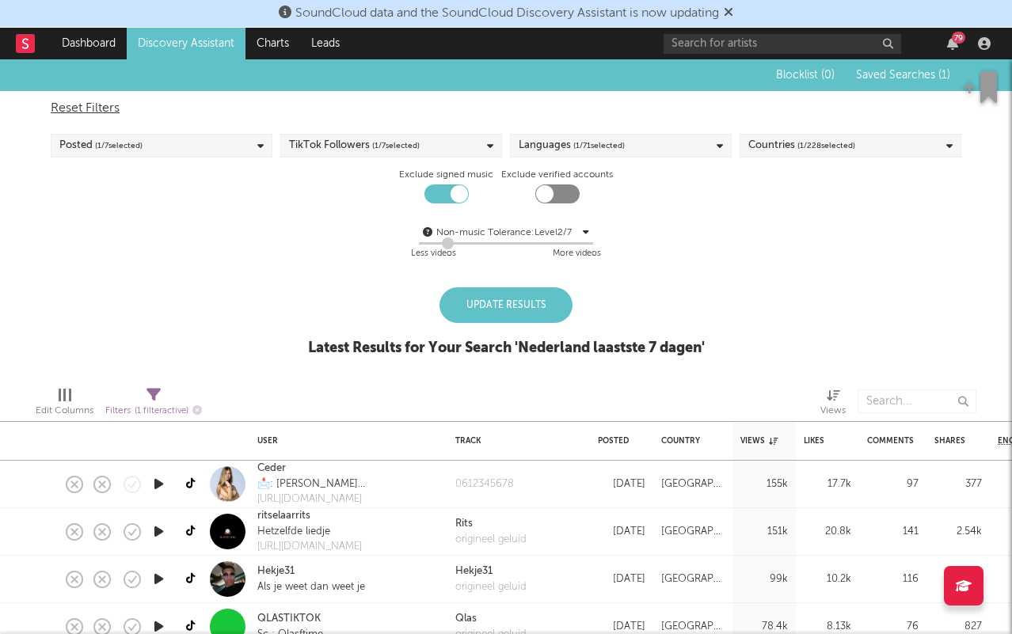
click at [470, 319] on div "Update Results" at bounding box center [506, 305] width 133 height 36
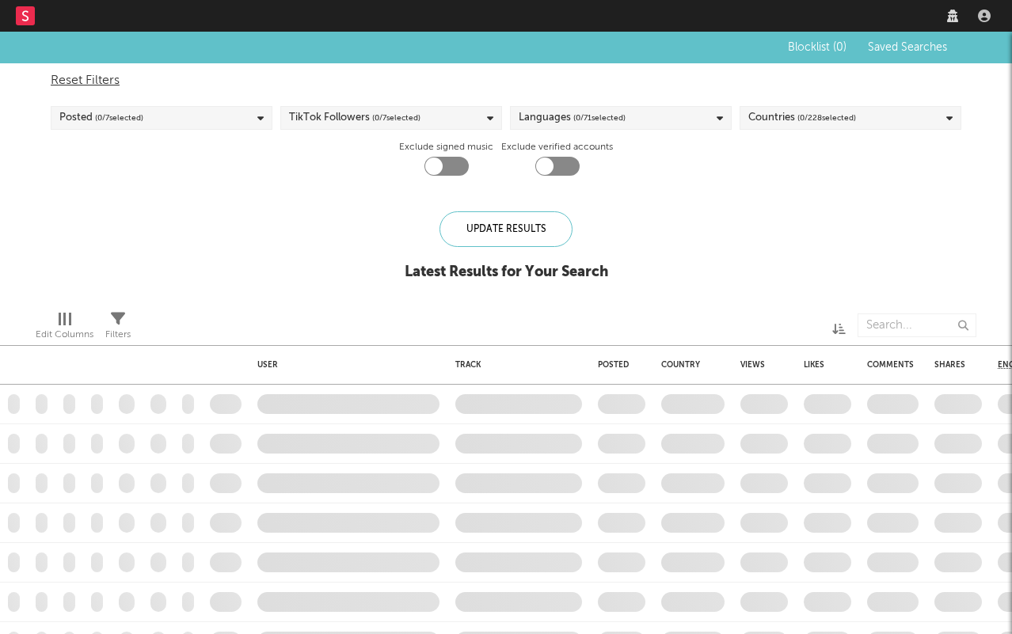
checkbox input "true"
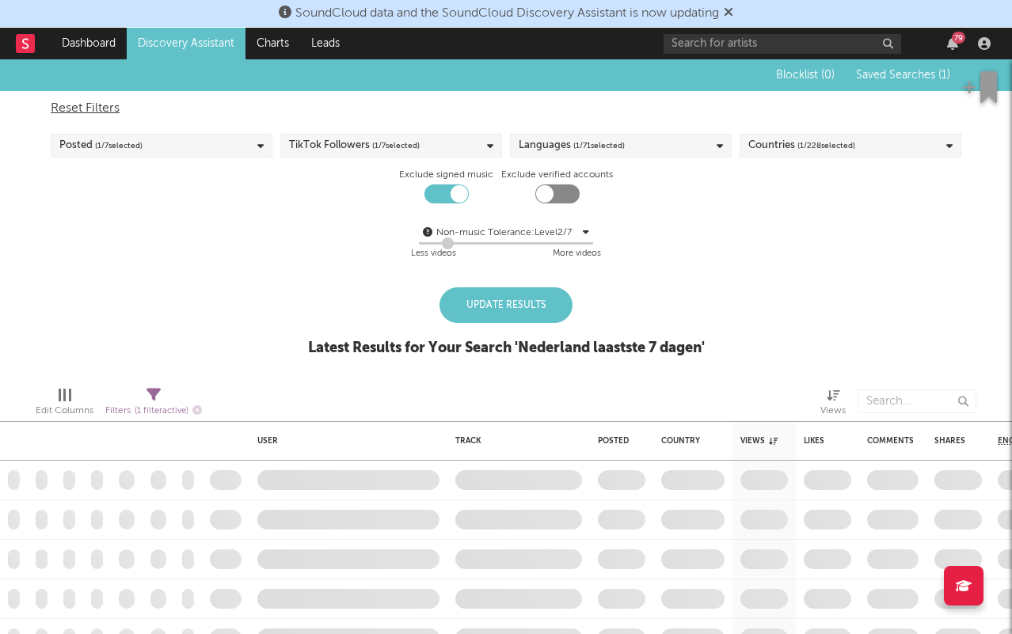
click at [550, 320] on div "Update Results" at bounding box center [506, 305] width 133 height 36
click at [527, 293] on div "Update Results" at bounding box center [506, 305] width 133 height 36
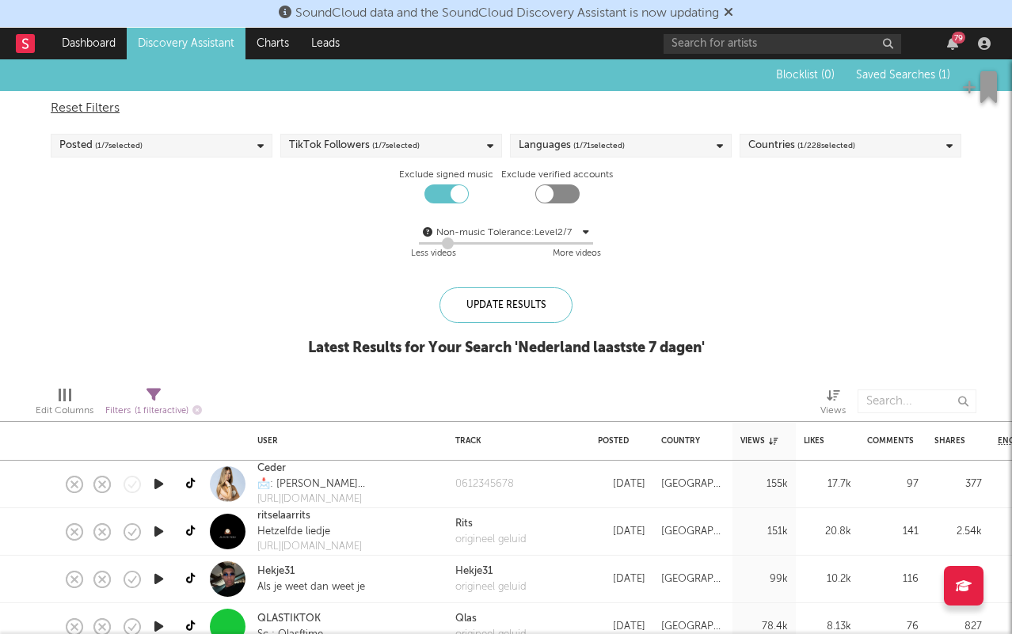
click at [478, 284] on div "Blocklist ( 0 ) Saved Searches ( 1 ) Reset Filters Posted ( 1 / 7 selected) Tik…" at bounding box center [506, 216] width 1012 height 314
click at [478, 292] on div "Update Results" at bounding box center [506, 305] width 133 height 36
